Goal: Information Seeking & Learning: Learn about a topic

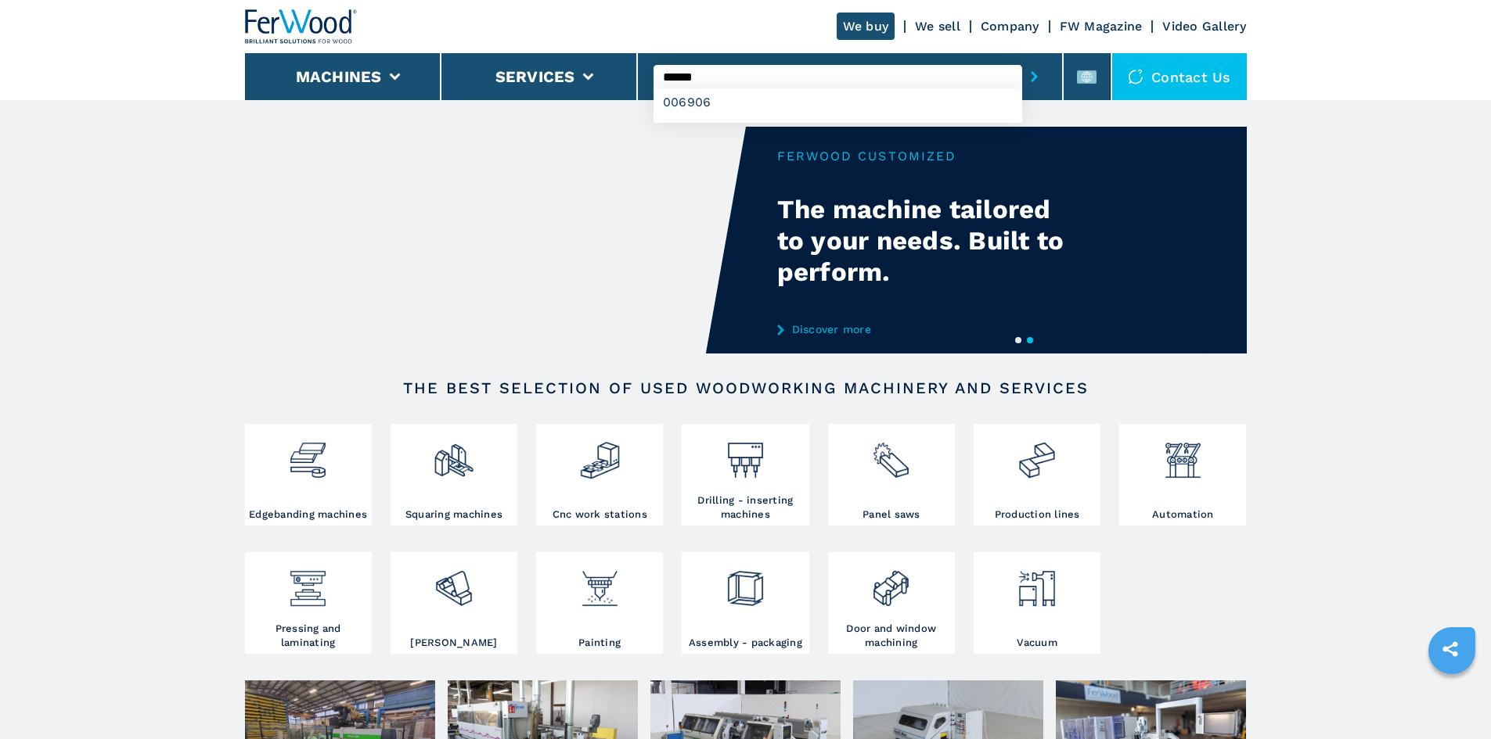
type input "******"
click at [1025, 69] on button "submit-button" at bounding box center [1034, 77] width 24 height 36
click at [1030, 77] on icon "submit-button" at bounding box center [1033, 76] width 7 height 11
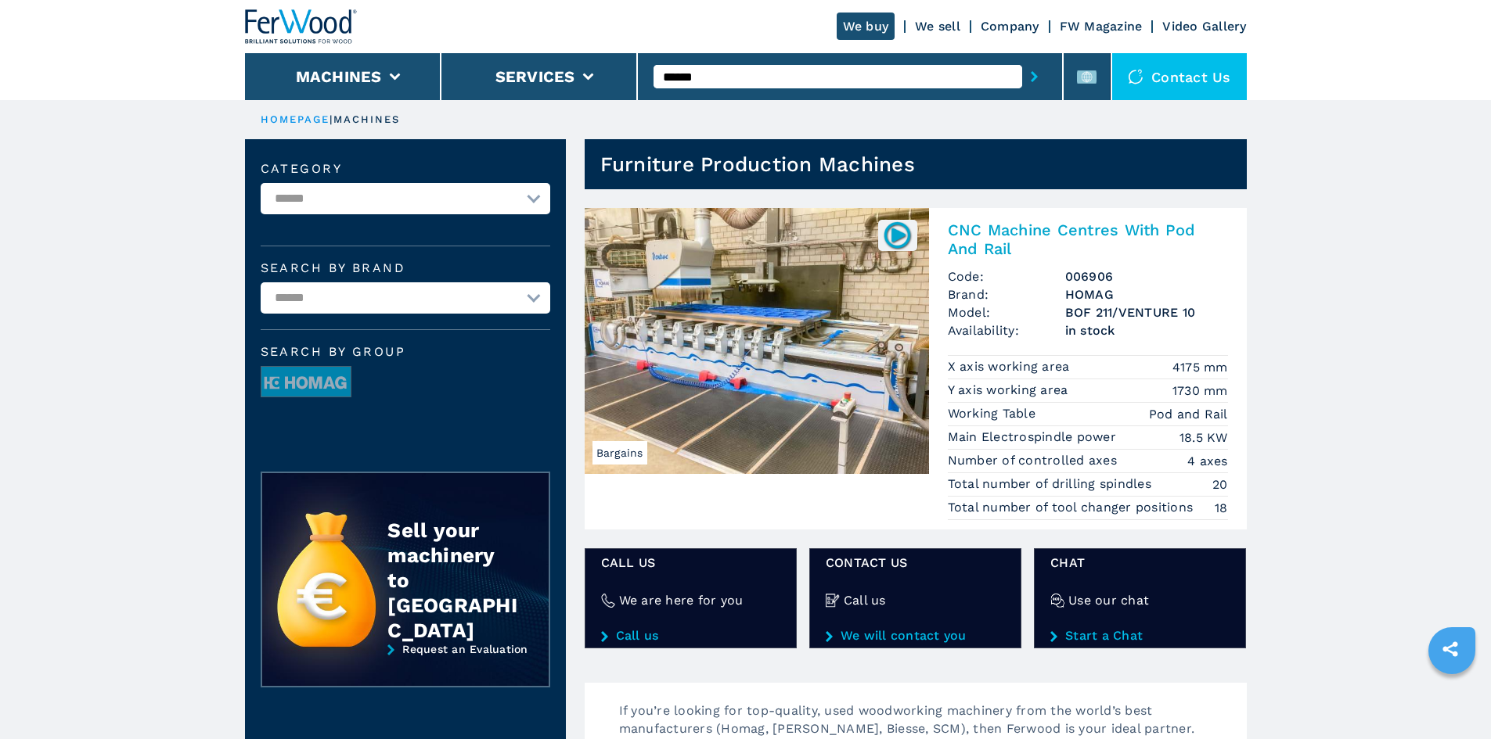
click at [1054, 228] on h2 "CNC Machine Centres With Pod And Rail" at bounding box center [1088, 240] width 280 height 38
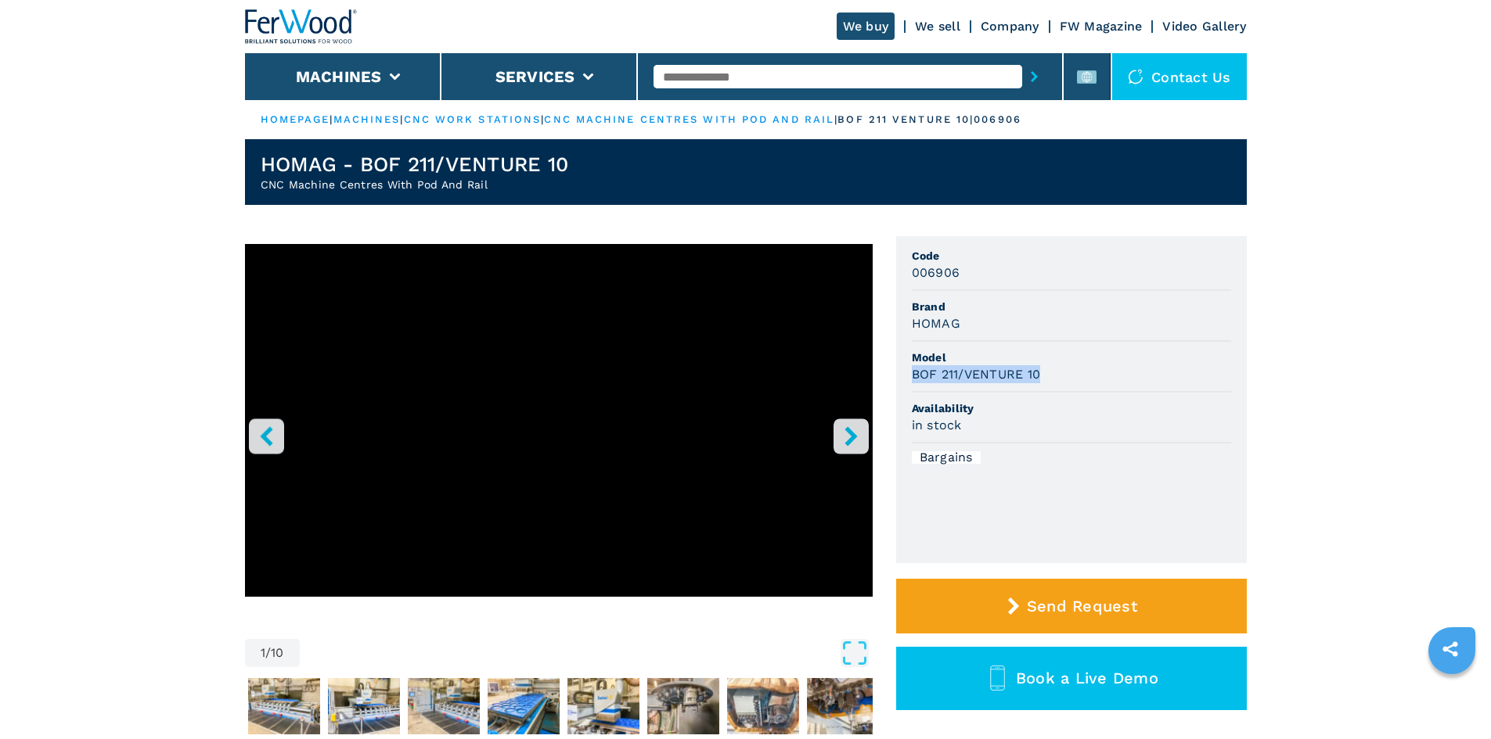
drag, startPoint x: 914, startPoint y: 376, endPoint x: 1045, endPoint y: 383, distance: 130.8
click at [1045, 383] on div "BOF 211/VENTURE 10" at bounding box center [1071, 374] width 319 height 18
copy h3 "BOF 211/VENTURE 10"
click at [1072, 401] on span "Availability" at bounding box center [1071, 409] width 319 height 16
drag, startPoint x: 955, startPoint y: 274, endPoint x: 901, endPoint y: 277, distance: 54.9
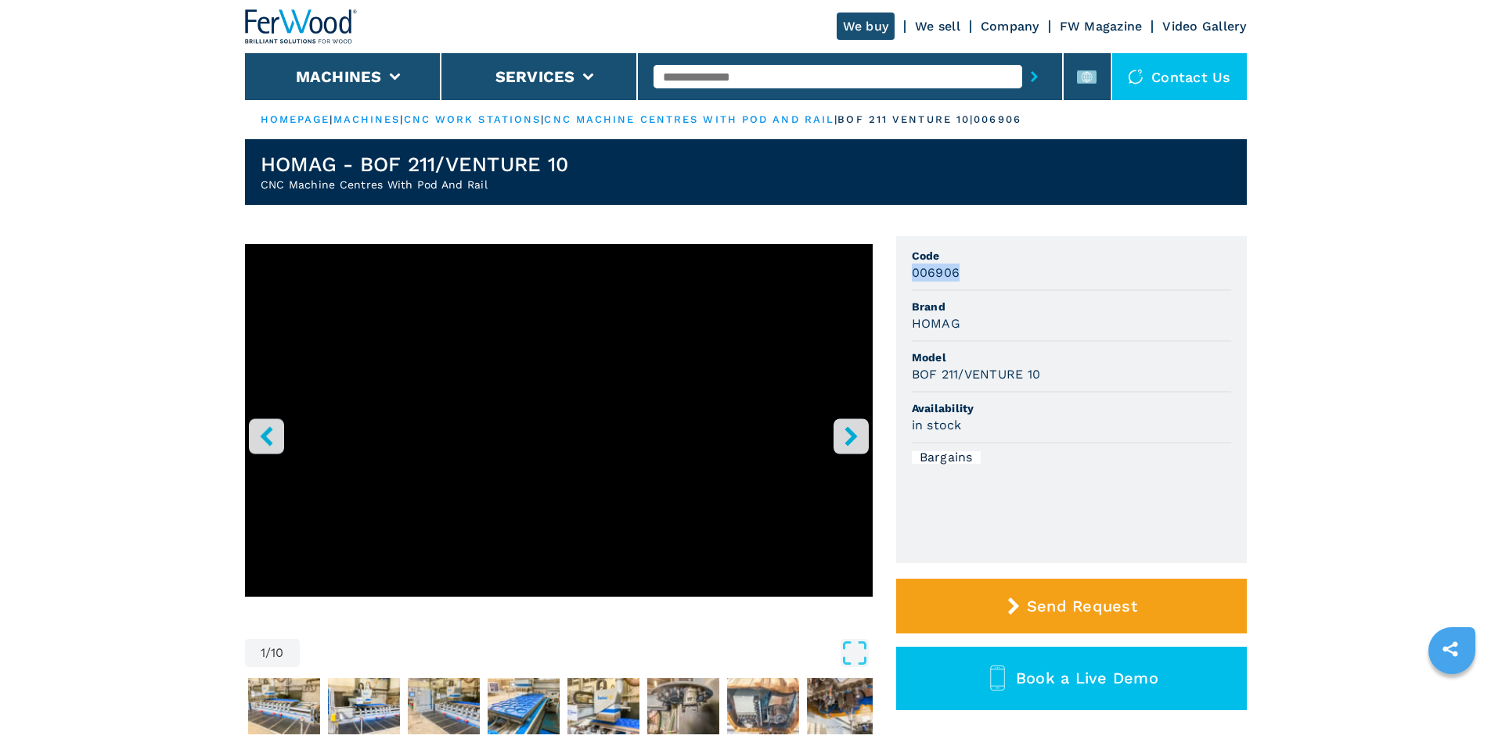
click at [901, 277] on ul "Code 006906 Brand HOMAG Model BOF 211/VENTURE 10 Availability in stock Bargains" at bounding box center [1071, 399] width 351 height 327
copy h3 "006906"
click at [1187, 300] on span "Brand" at bounding box center [1071, 307] width 319 height 16
drag, startPoint x: 728, startPoint y: 82, endPoint x: 719, endPoint y: 86, distance: 9.5
click at [728, 82] on input "text" at bounding box center [837, 76] width 369 height 23
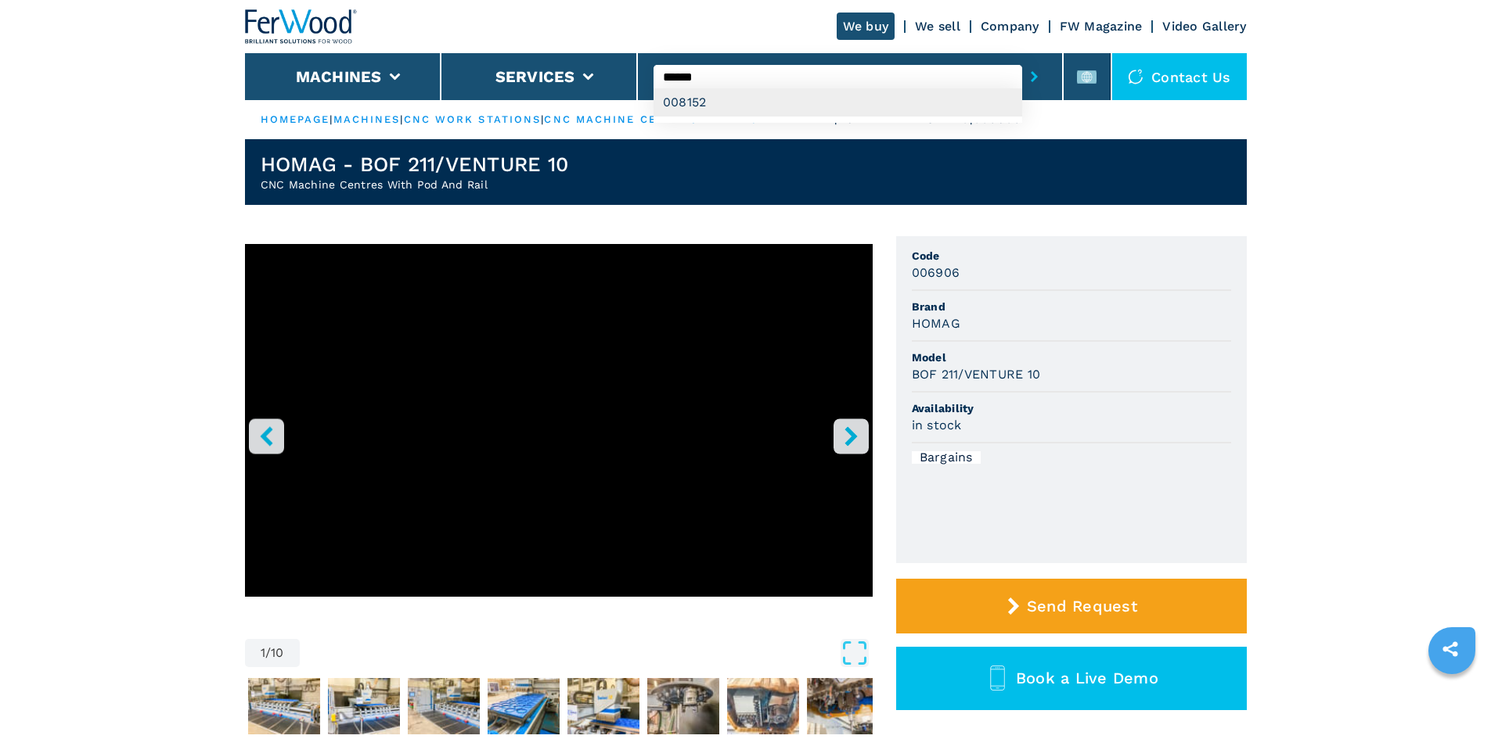
type input "******"
click at [706, 99] on div "008152" at bounding box center [837, 102] width 369 height 28
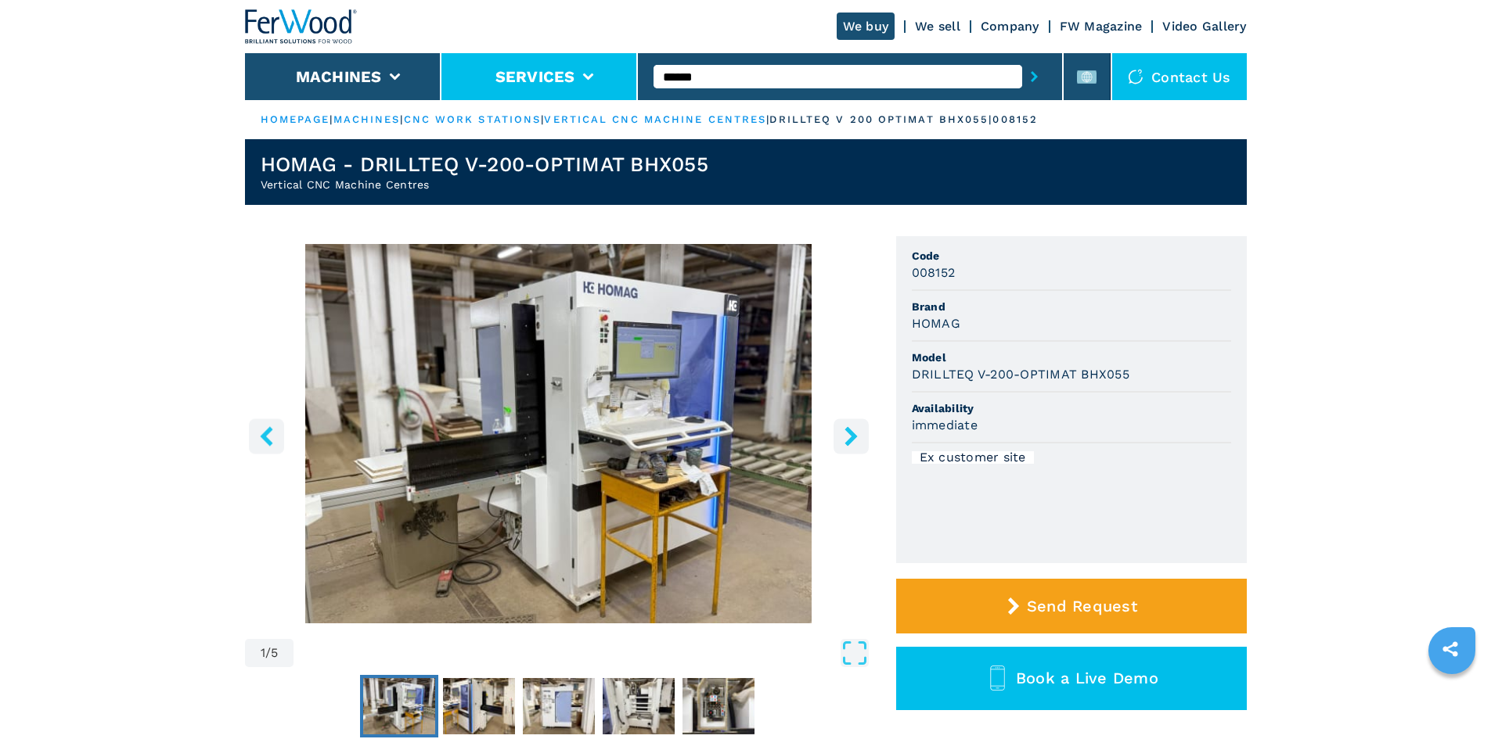
drag, startPoint x: 710, startPoint y: 78, endPoint x: 635, endPoint y: 73, distance: 75.3
click at [635, 73] on div "We buy We sell Company FW Magazine Video Gallery Machines Services ****** Conta…" at bounding box center [746, 50] width 1002 height 100
type input "******"
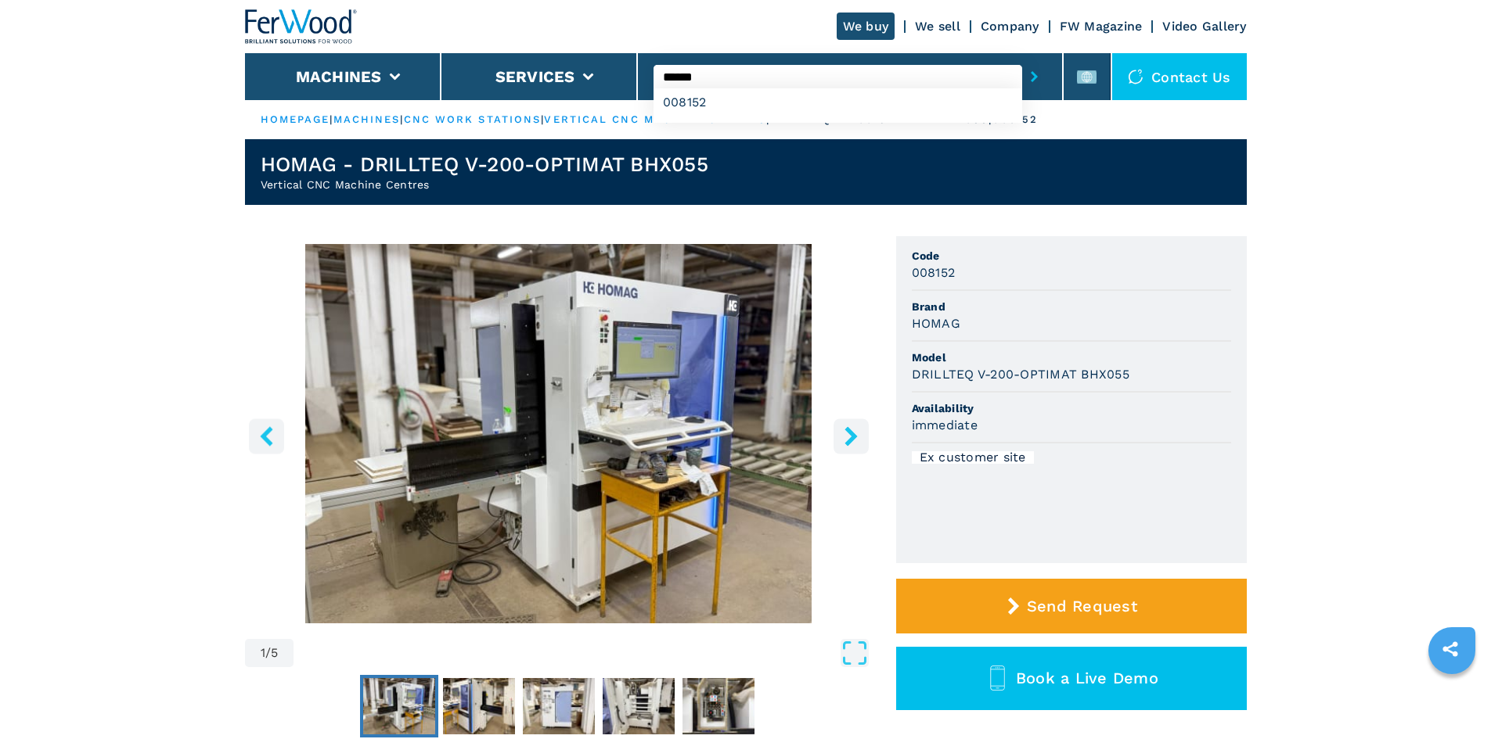
click at [1022, 59] on button "submit-button" at bounding box center [1034, 77] width 24 height 36
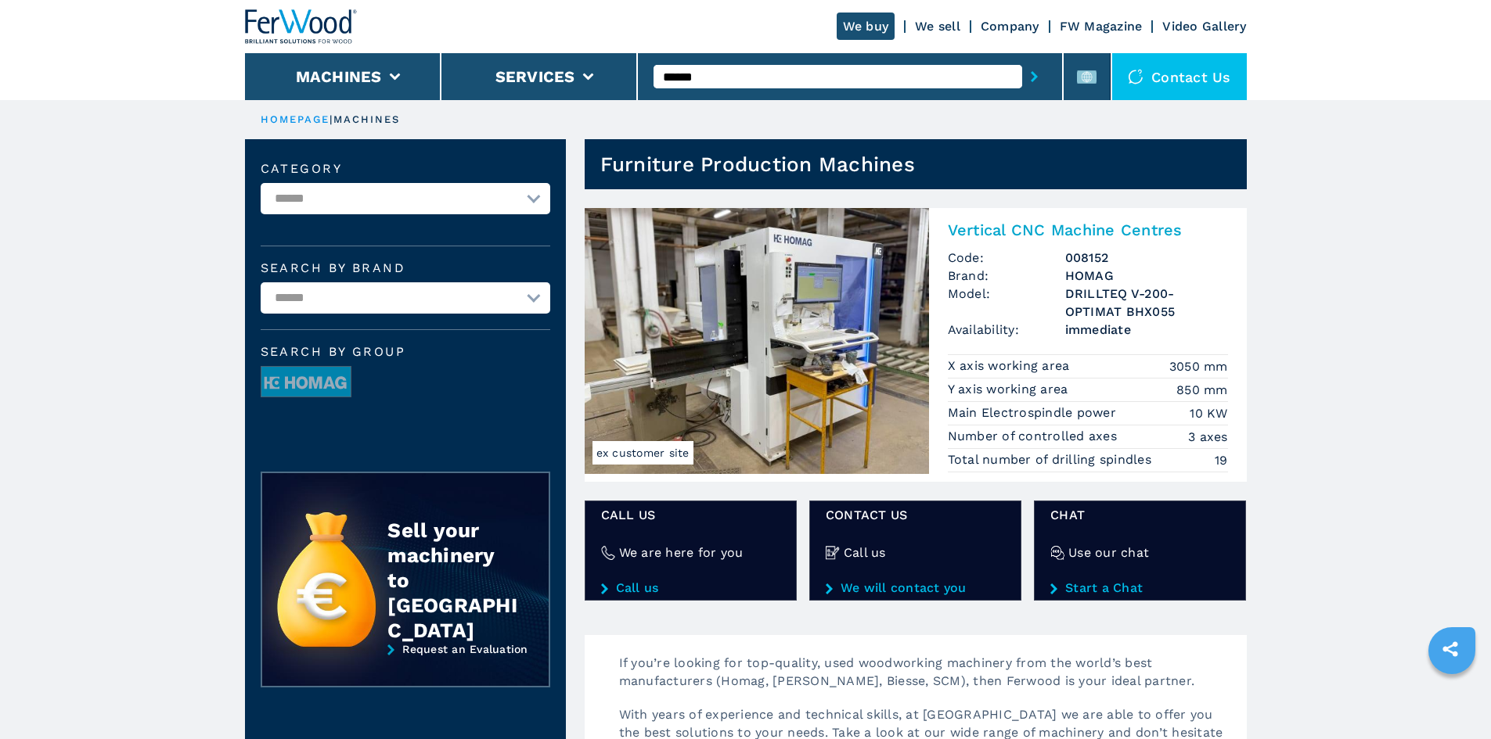
click at [1023, 224] on h2 "Vertical CNC Machine Centres" at bounding box center [1088, 230] width 280 height 19
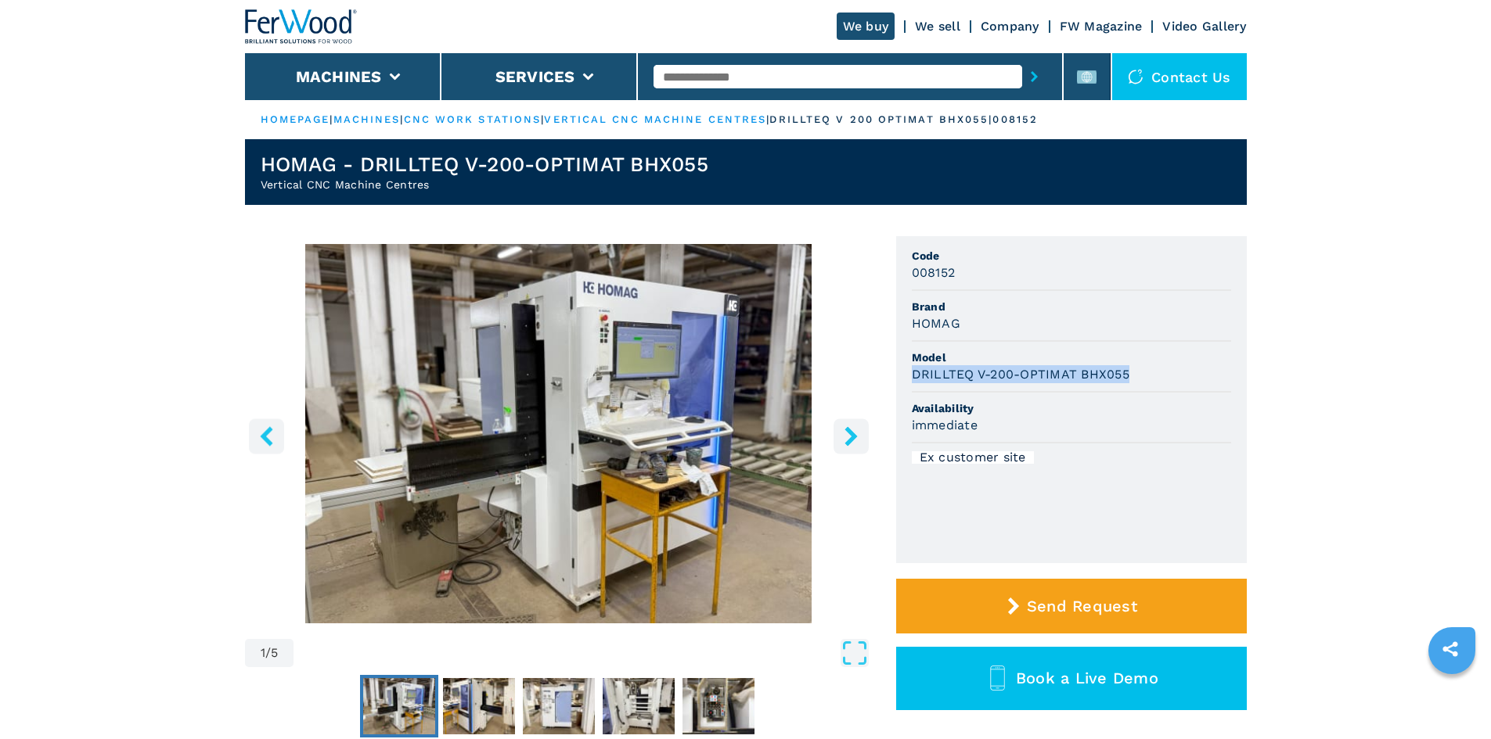
drag, startPoint x: 912, startPoint y: 374, endPoint x: 1133, endPoint y: 384, distance: 220.9
click at [1133, 384] on li "Model DRILLTEQ V-200-OPTIMAT BHX055" at bounding box center [1071, 367] width 319 height 51
copy h3 "DRILLTEQ V-200-OPTIMAT BHX055"
click at [1090, 428] on div "immediate" at bounding box center [1071, 425] width 319 height 18
drag, startPoint x: 955, startPoint y: 272, endPoint x: 889, endPoint y: 275, distance: 65.8
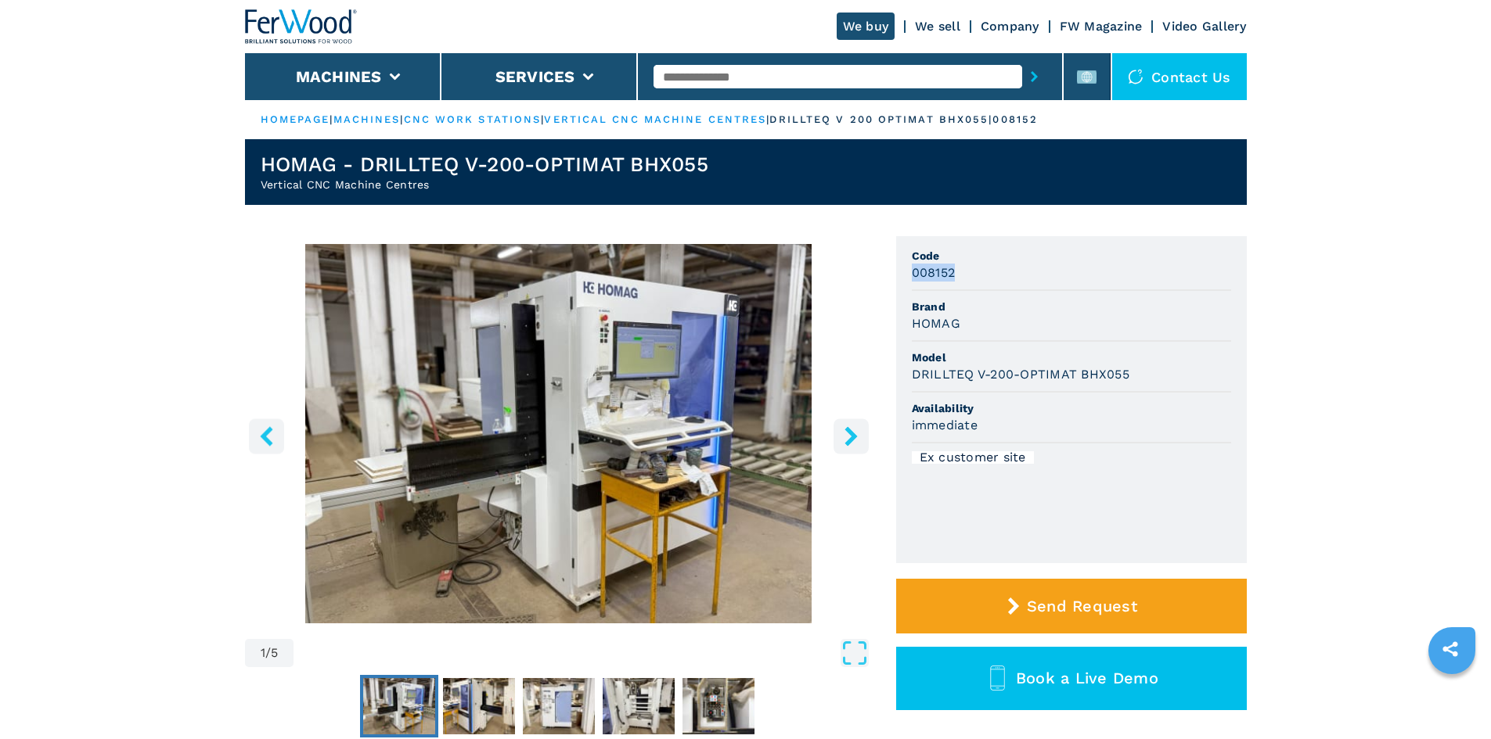
click at [889, 275] on div "1 / 5 Unit Measure ****** ******** Code 008152 Brand HOMAG Model DRILLTEQ V-200…" at bounding box center [746, 510] width 1002 height 548
copy h3 "008152"
